Goal: Transaction & Acquisition: Purchase product/service

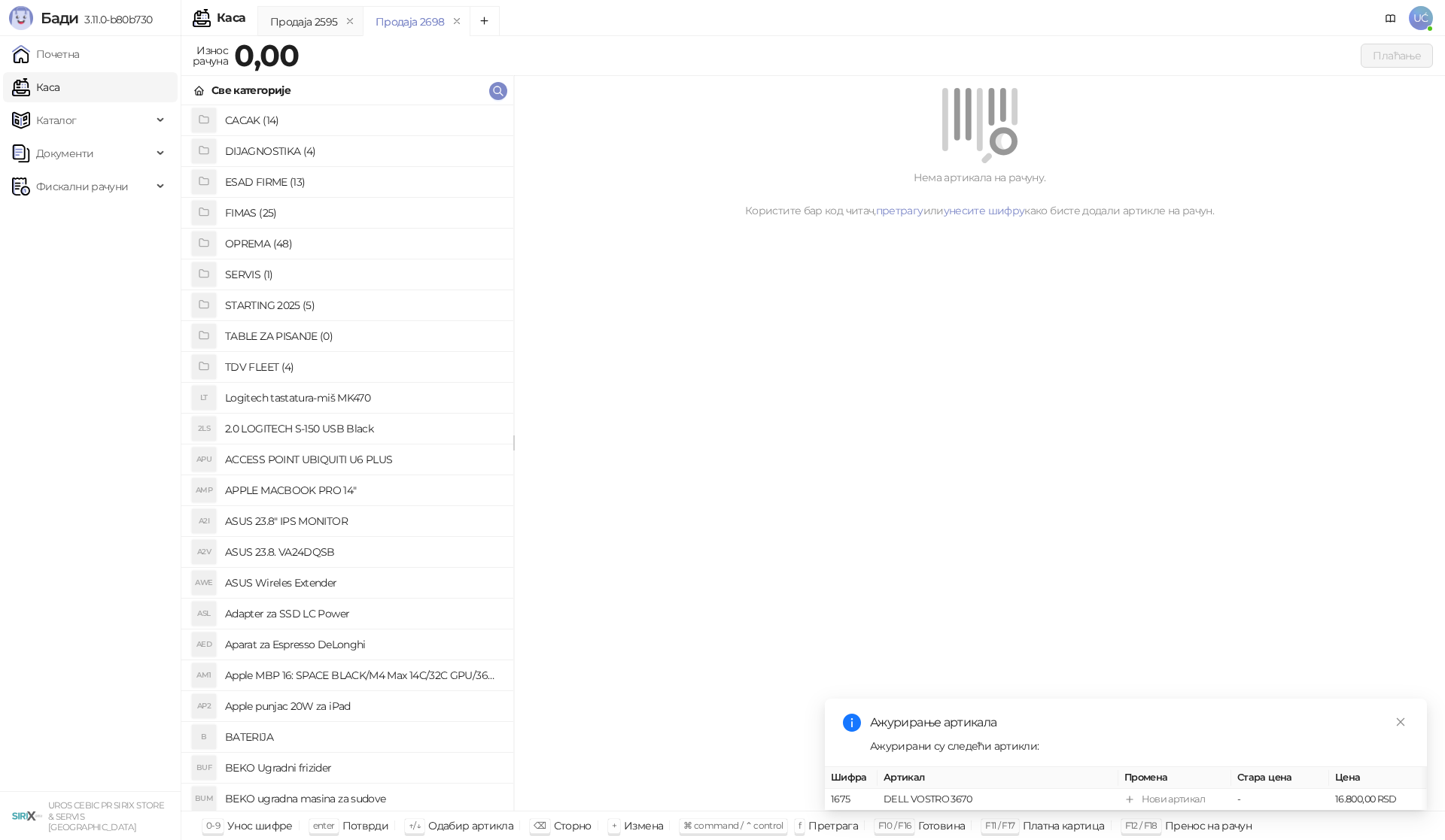
click at [289, 239] on h4 "OPREMA (48)" at bounding box center [363, 243] width 276 height 24
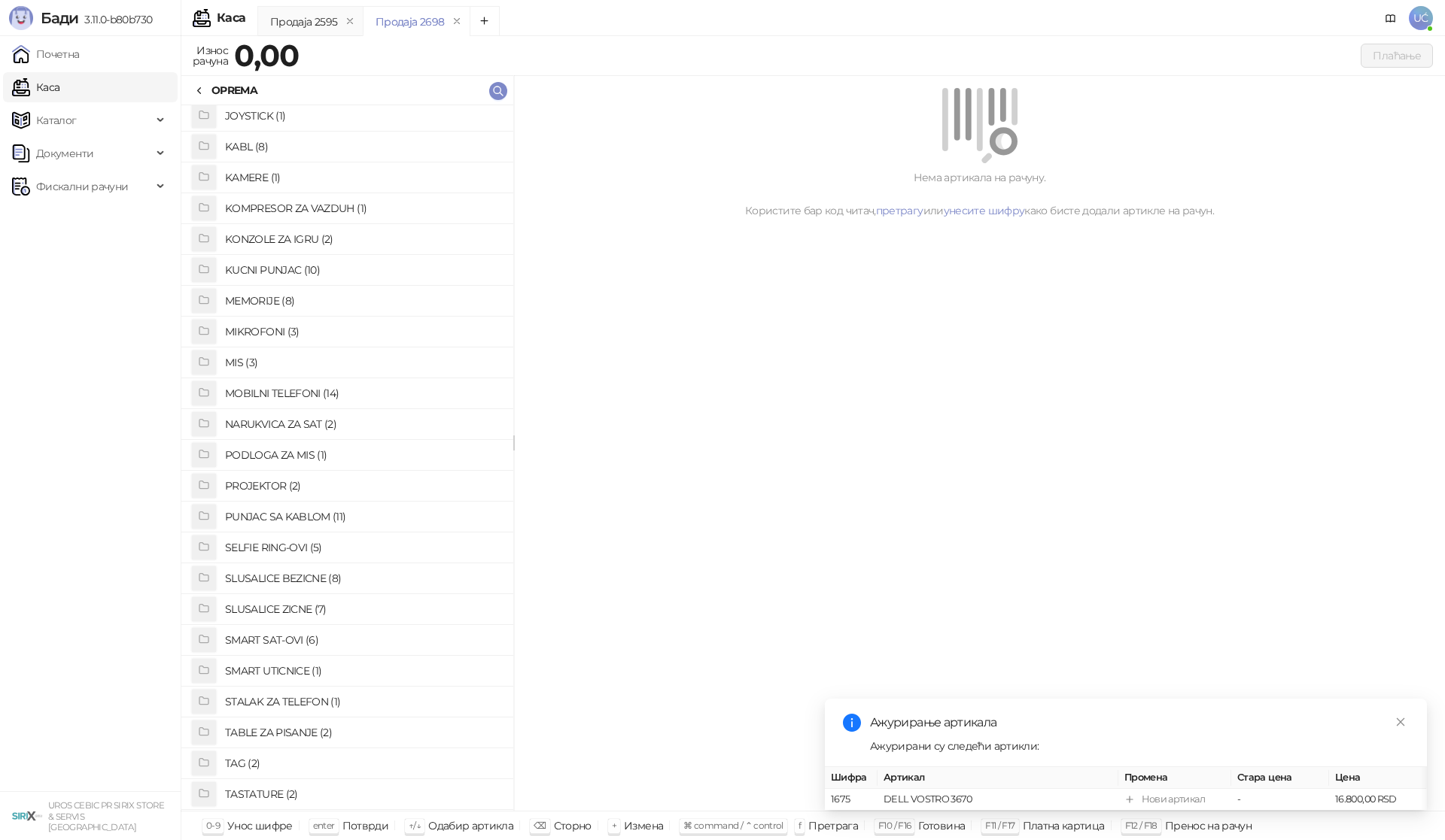
scroll to position [451, 0]
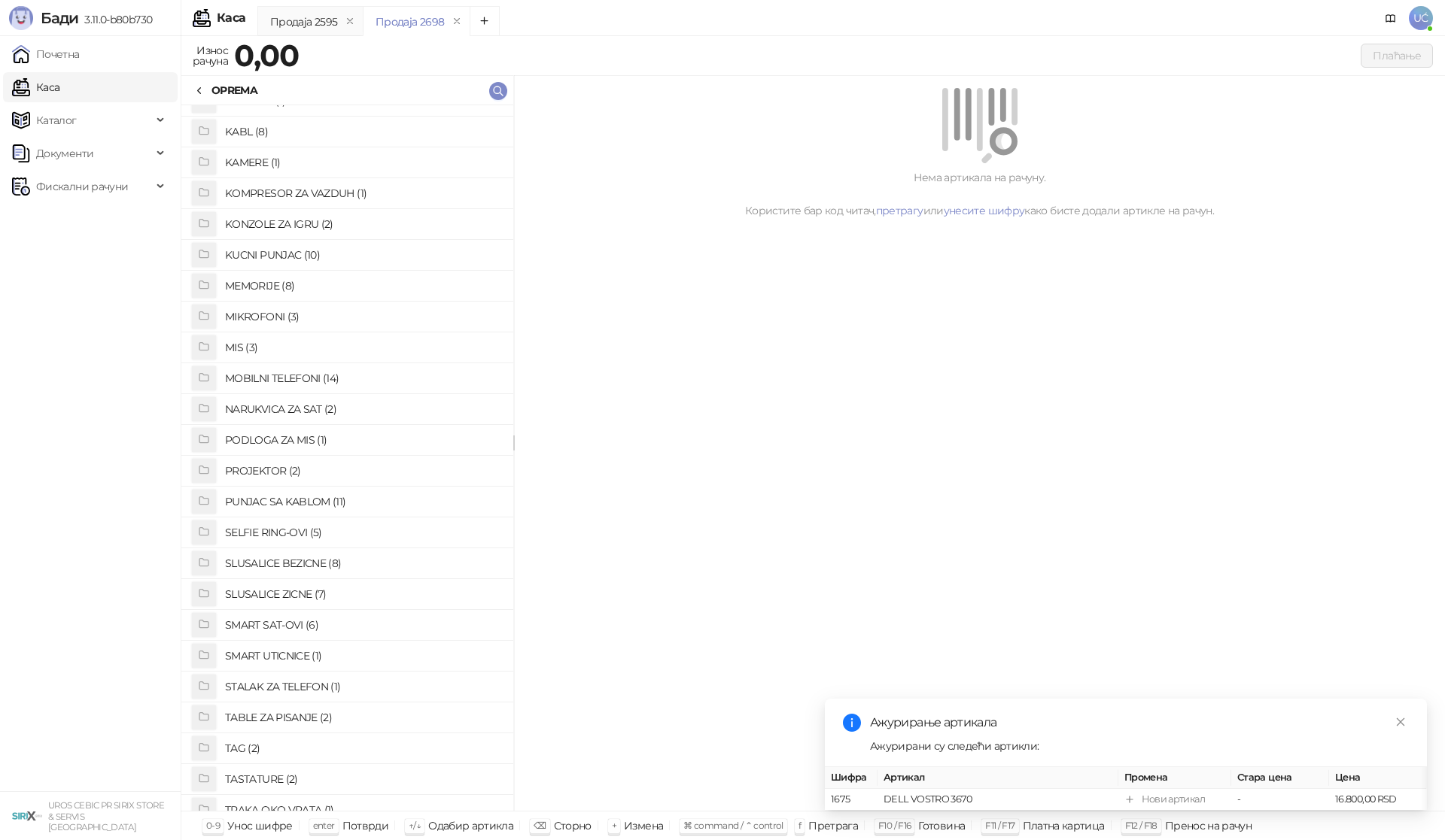
click at [304, 561] on h4 "SLUSALICE BEZICNE (8)" at bounding box center [363, 563] width 276 height 24
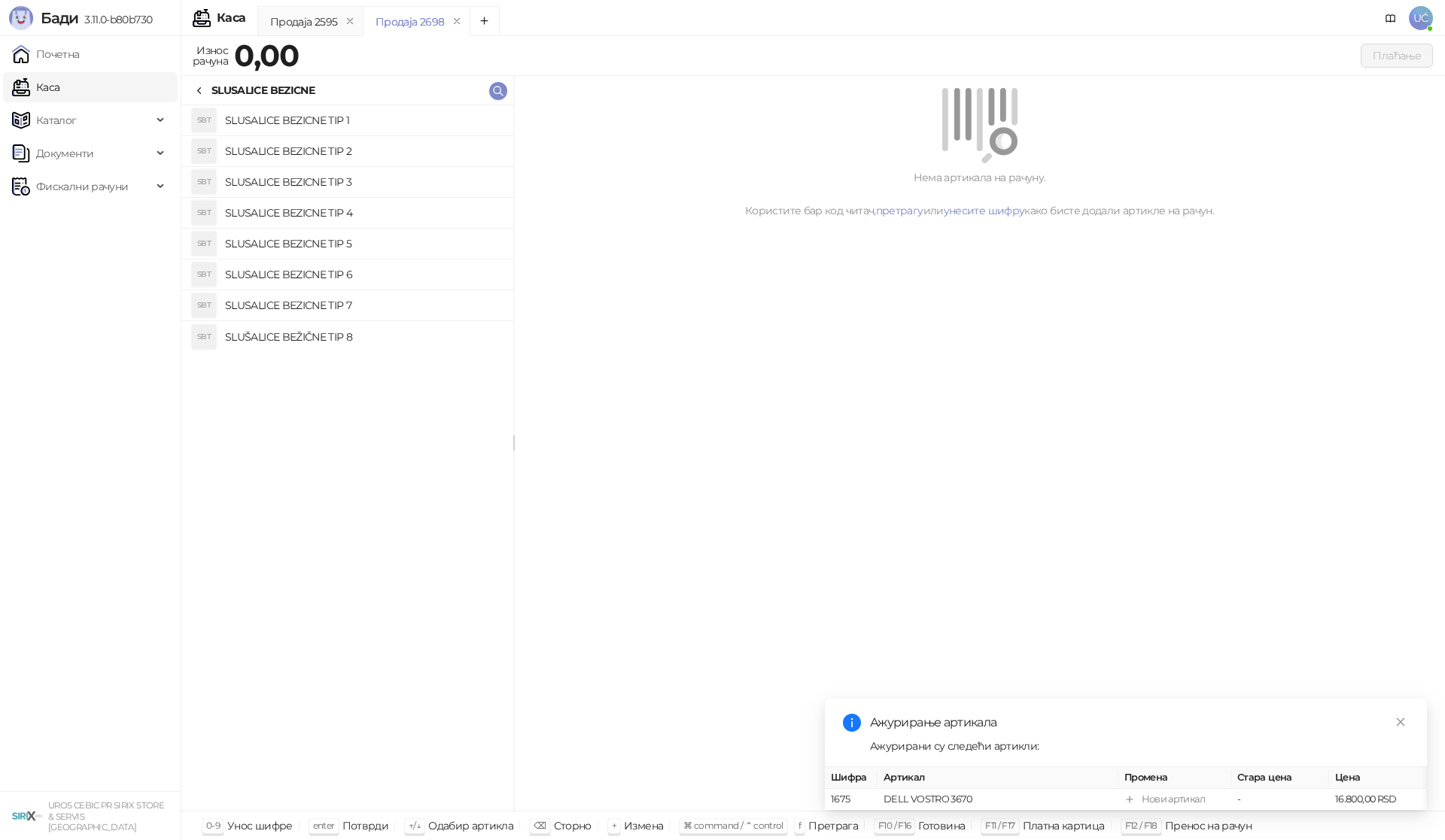
click at [360, 162] on h4 "SLUSALICE BEZICNE TIP 2" at bounding box center [363, 151] width 276 height 24
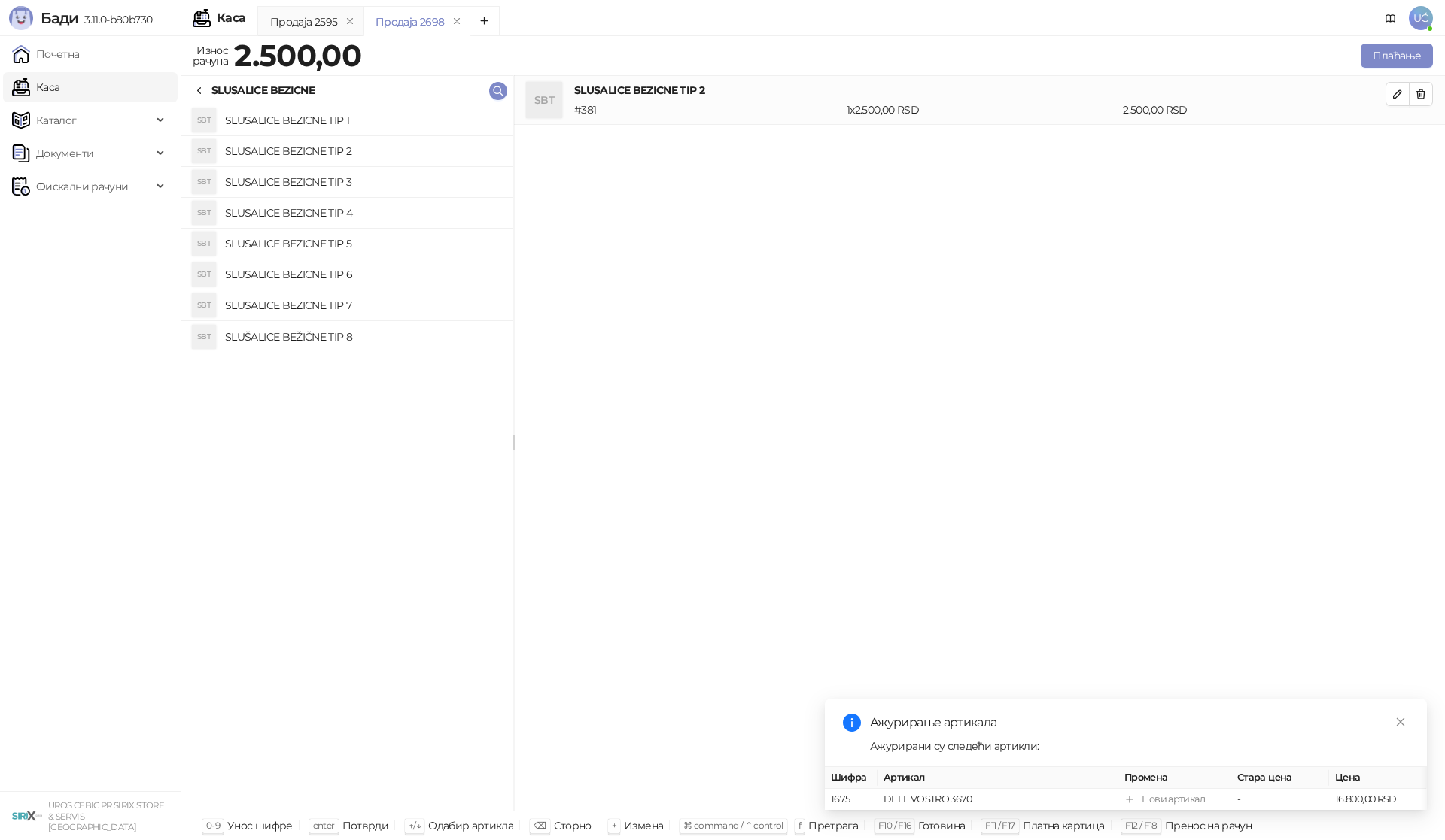
click at [357, 204] on h4 "SLUSALICE BEZICNE TIP 4" at bounding box center [363, 213] width 276 height 24
click at [1414, 90] on button "button" at bounding box center [1420, 94] width 24 height 24
click at [1394, 53] on button "Плаћање" at bounding box center [1396, 55] width 72 height 24
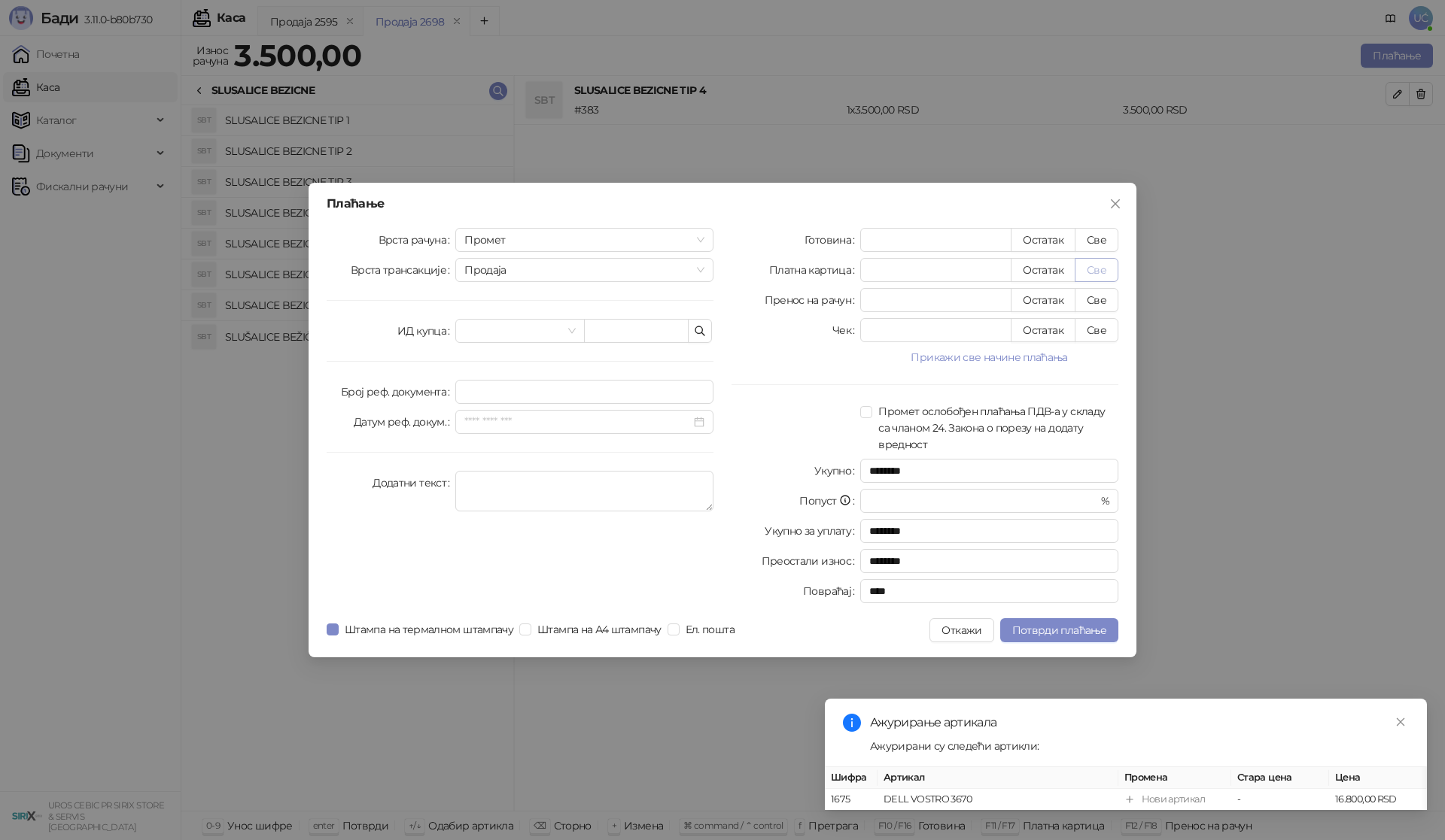
click at [1114, 275] on button "Све" at bounding box center [1096, 270] width 43 height 24
type input "****"
click at [1084, 633] on span "Потврди плаћање" at bounding box center [1059, 631] width 94 height 14
